Goal: Transaction & Acquisition: Purchase product/service

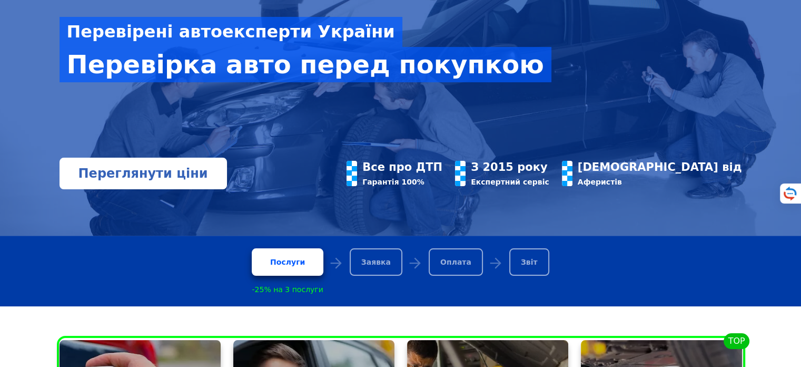
scroll to position [126, 0]
click at [164, 172] on link "Переглянути ціни" at bounding box center [143, 173] width 167 height 32
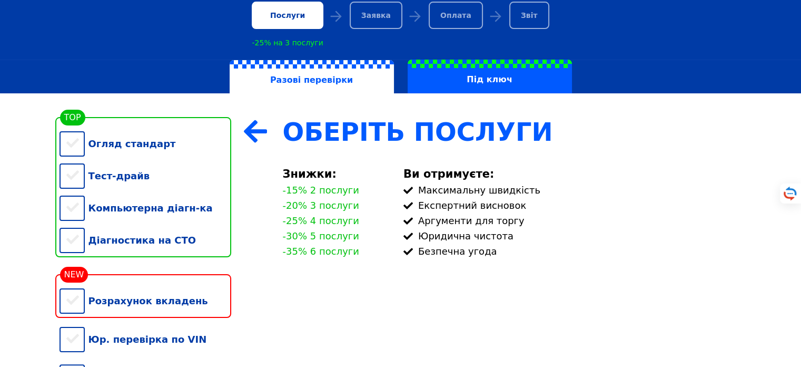
scroll to position [126, 0]
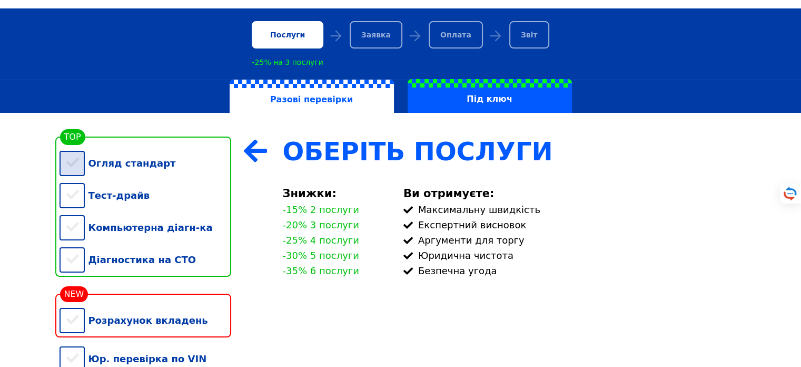
click at [87, 169] on div "Огляд стандарт" at bounding box center [146, 163] width 172 height 32
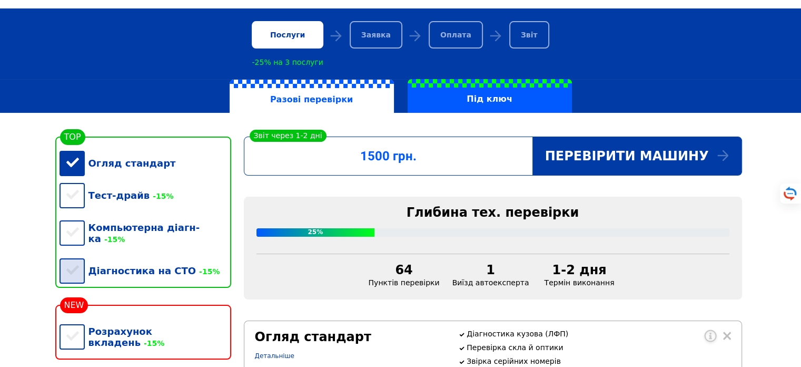
click at [68, 256] on div "Діагностика на СТО -15%" at bounding box center [146, 270] width 172 height 32
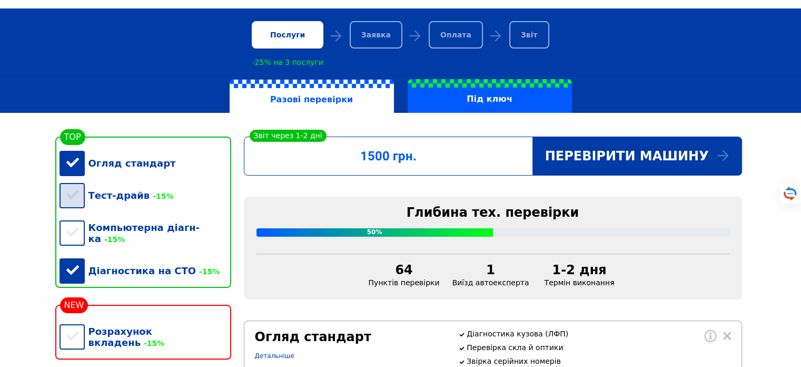
click at [75, 200] on div "Тест-драйв -15%" at bounding box center [146, 195] width 172 height 32
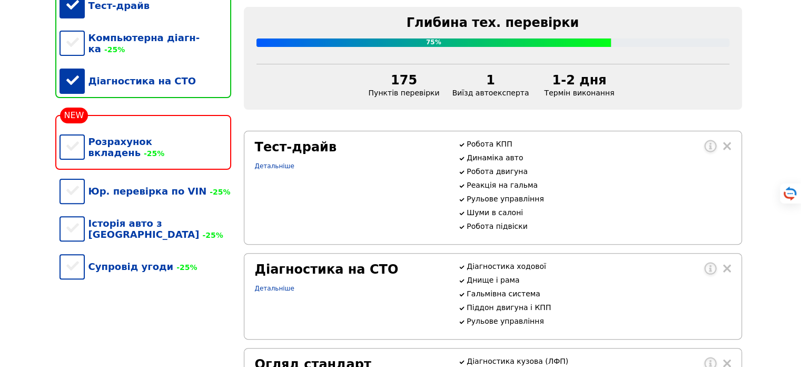
scroll to position [379, 0]
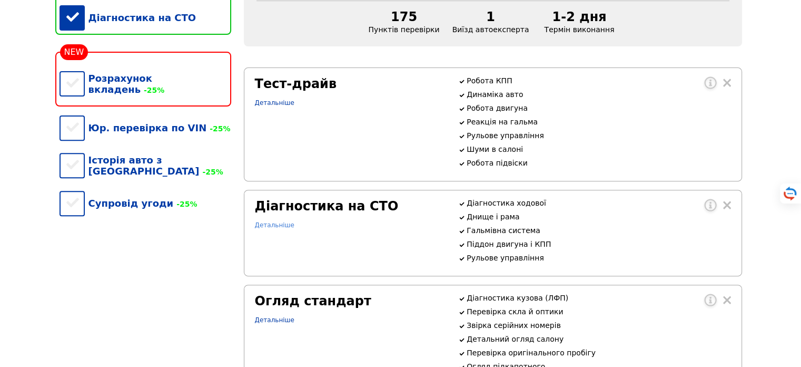
click at [275, 229] on link "Детальніше" at bounding box center [275, 224] width 40 height 7
